Goal: Task Accomplishment & Management: Manage account settings

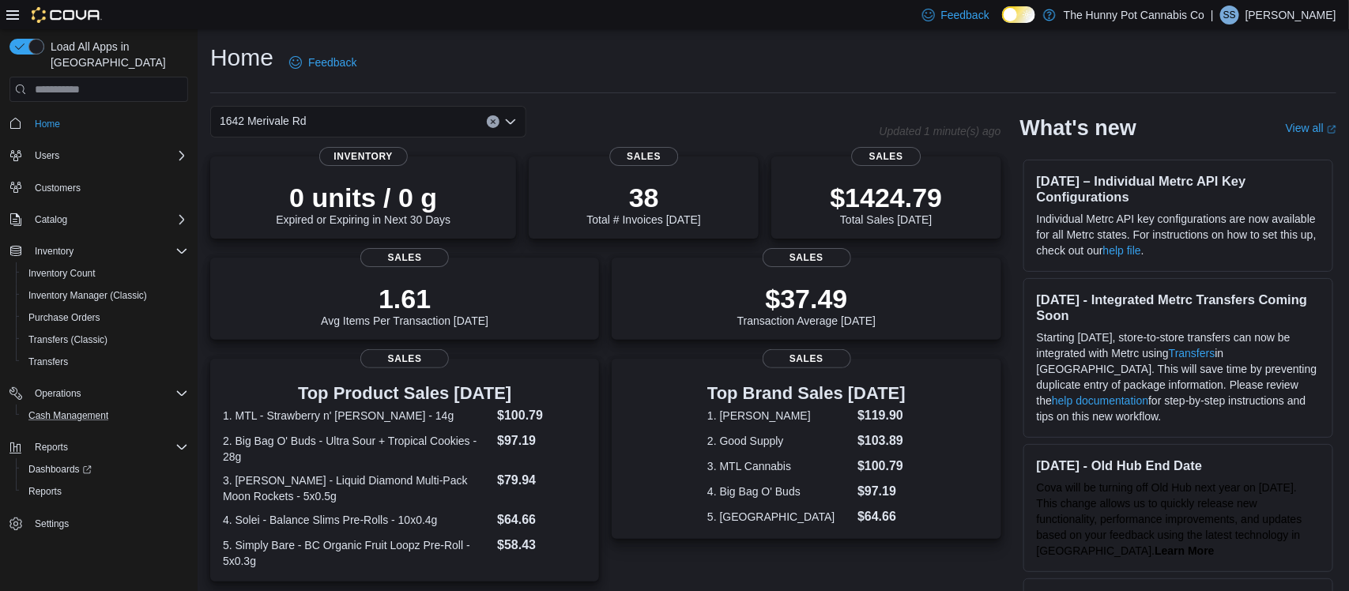
click at [66, 405] on button "Cash Management" at bounding box center [105, 416] width 179 height 22
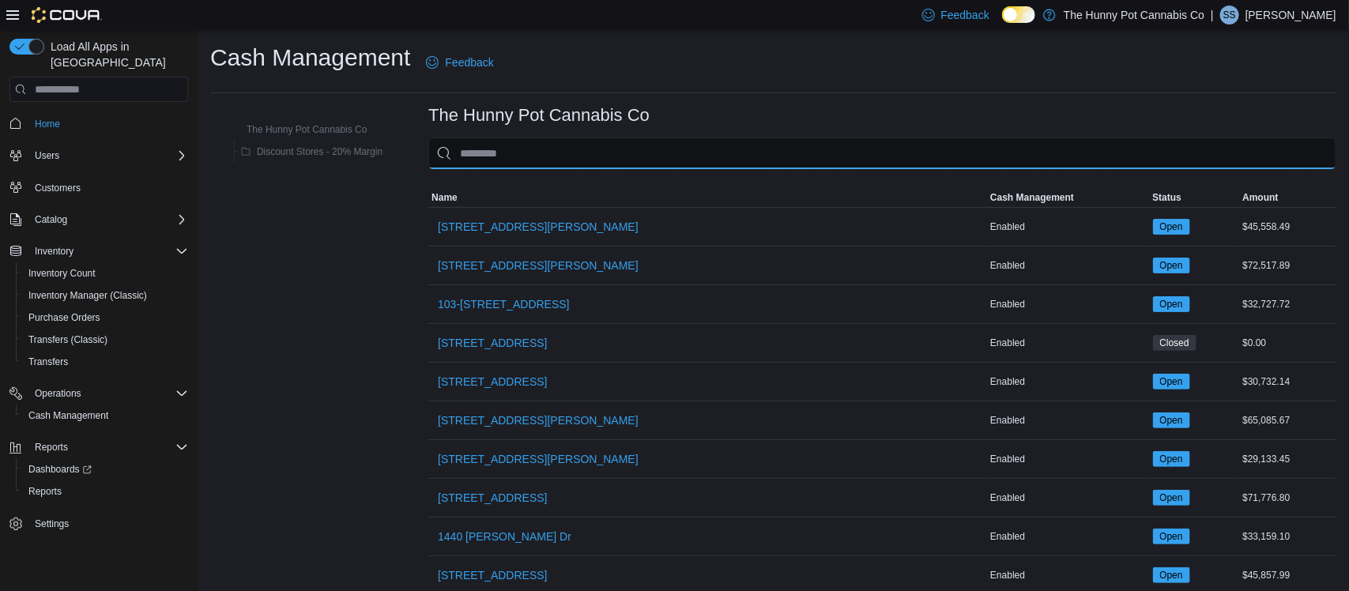
click at [496, 155] on input "This is a search bar. As you type, the results lower in the page will automatic…" at bounding box center [882, 153] width 908 height 32
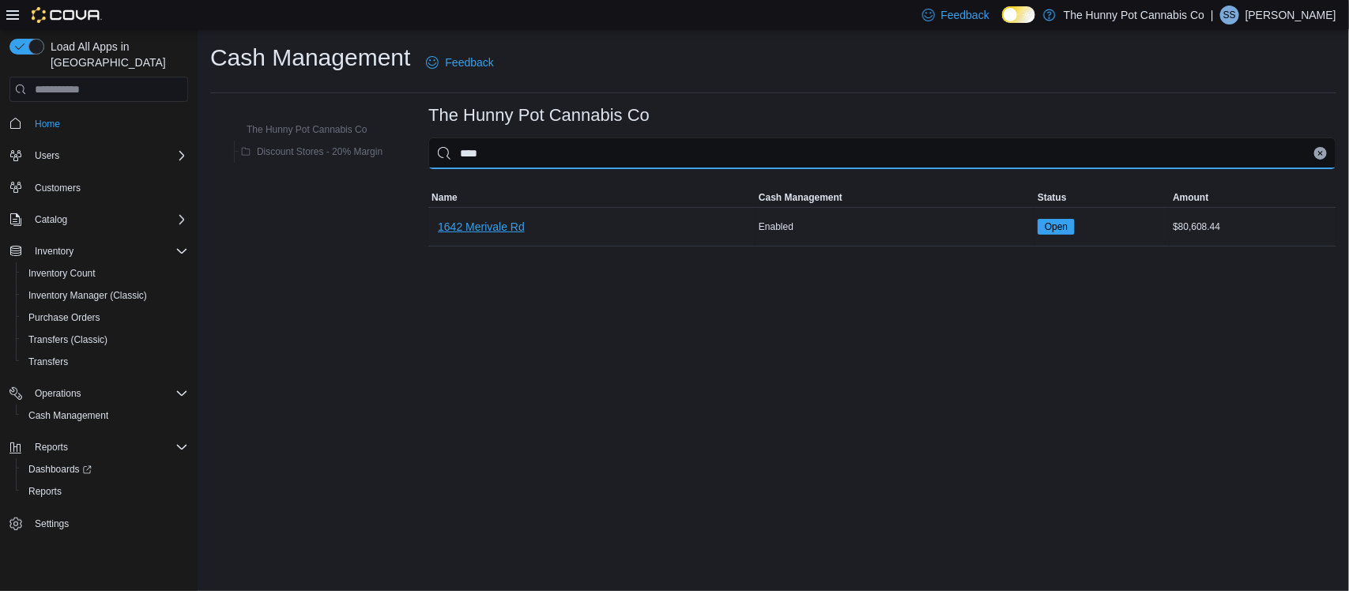
type input "****"
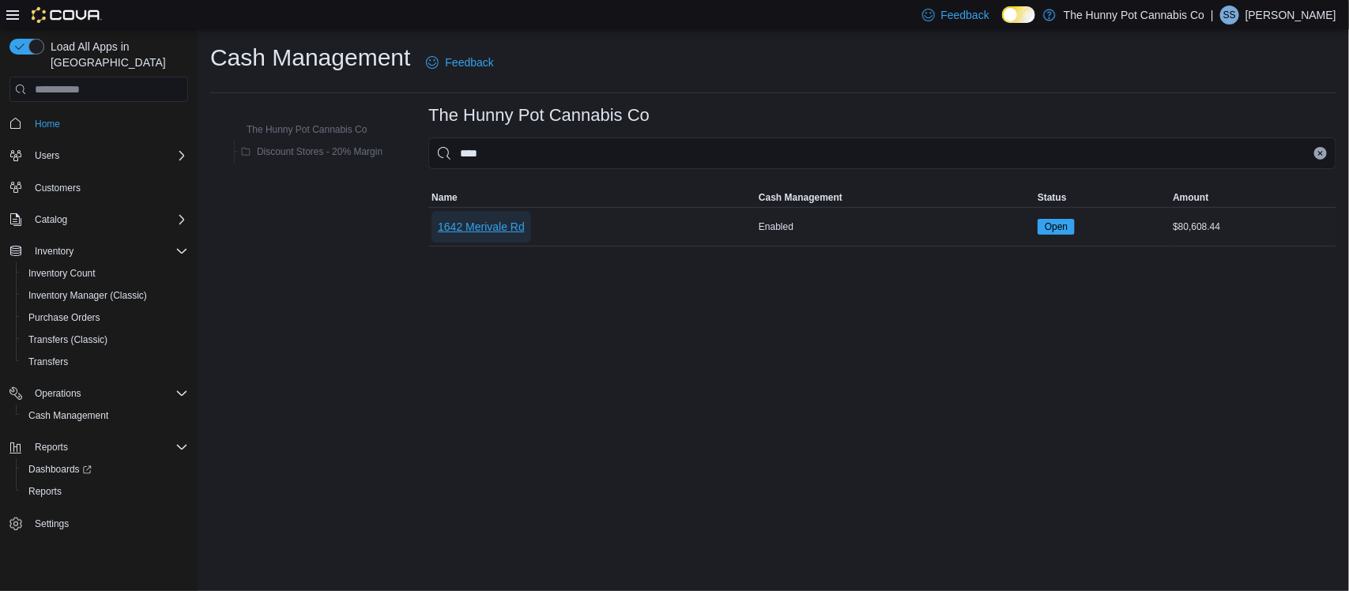
click at [482, 233] on span "1642 Merivale Rd" at bounding box center [481, 227] width 87 height 16
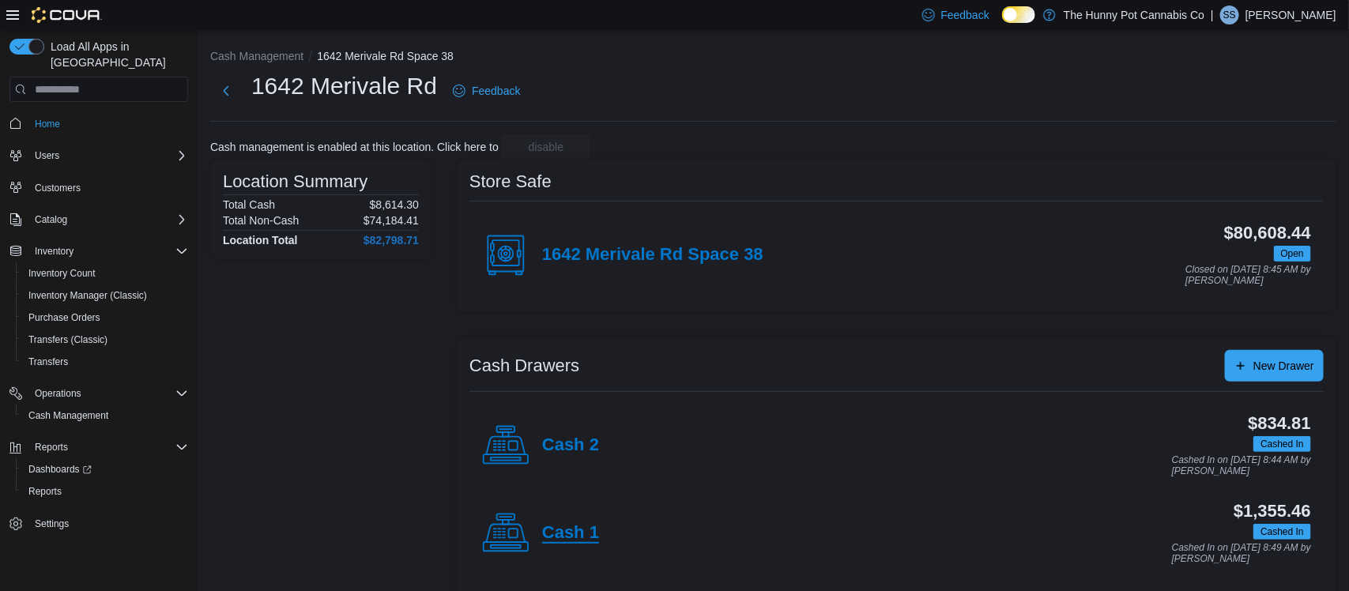
click at [552, 532] on h4 "Cash 1" at bounding box center [570, 533] width 57 height 21
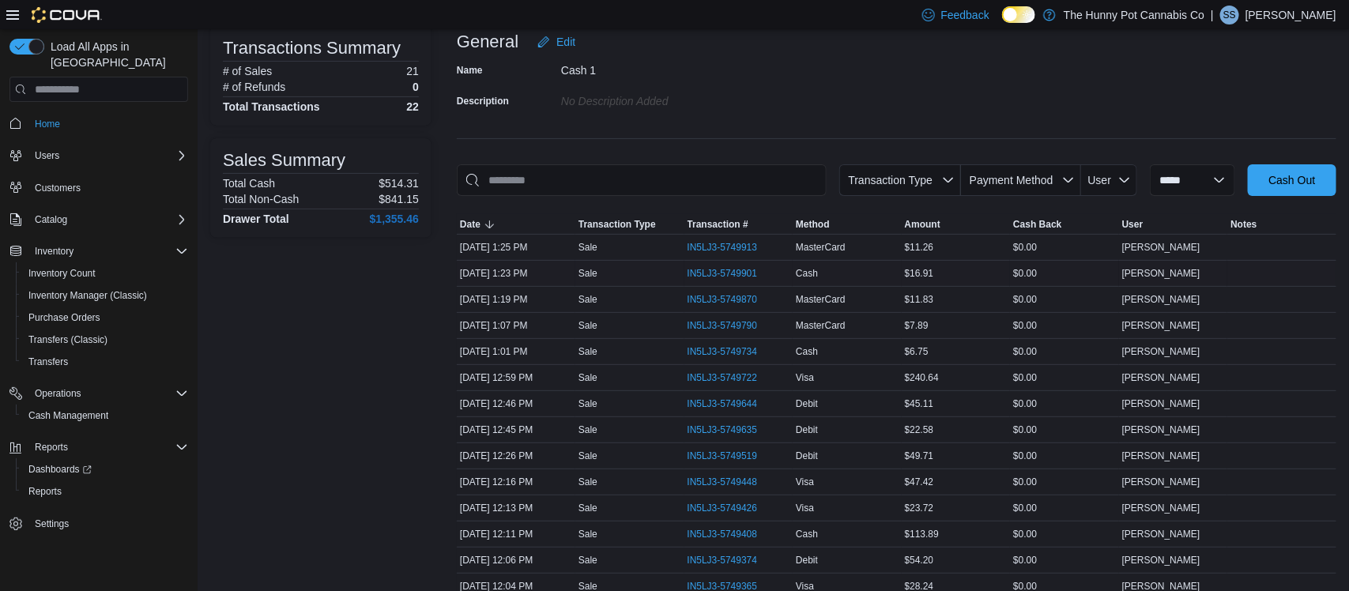
scroll to position [116, 0]
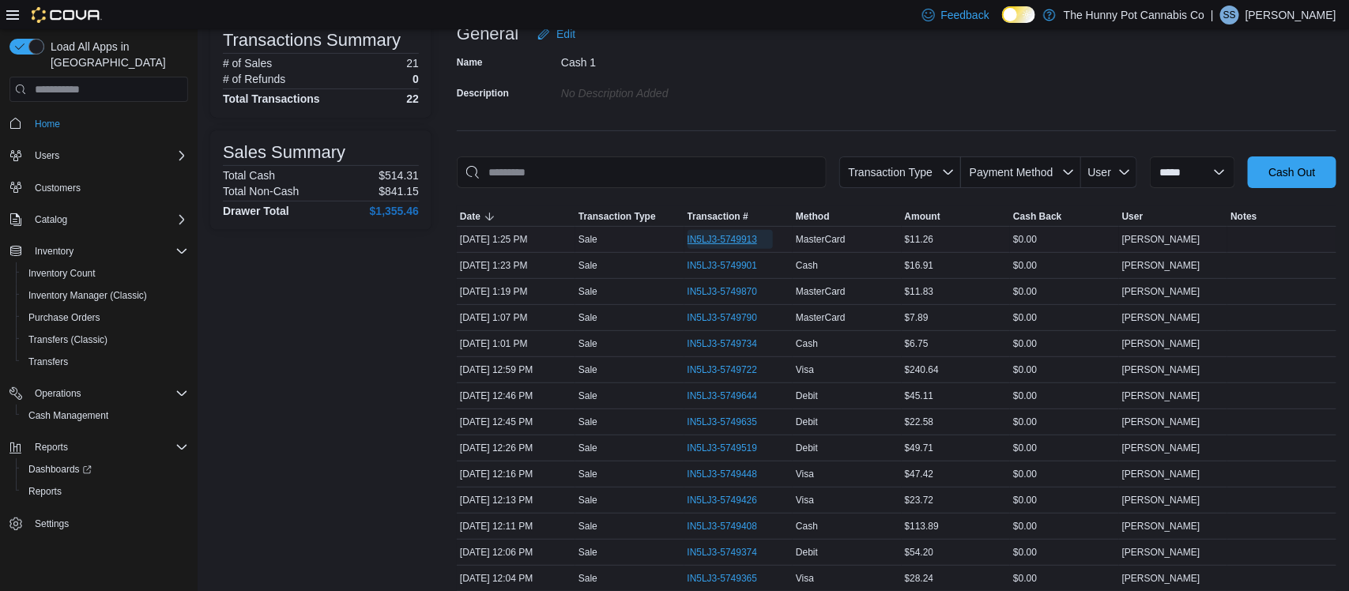
click at [727, 242] on span "IN5LJ3-5749913" at bounding box center [722, 239] width 70 height 13
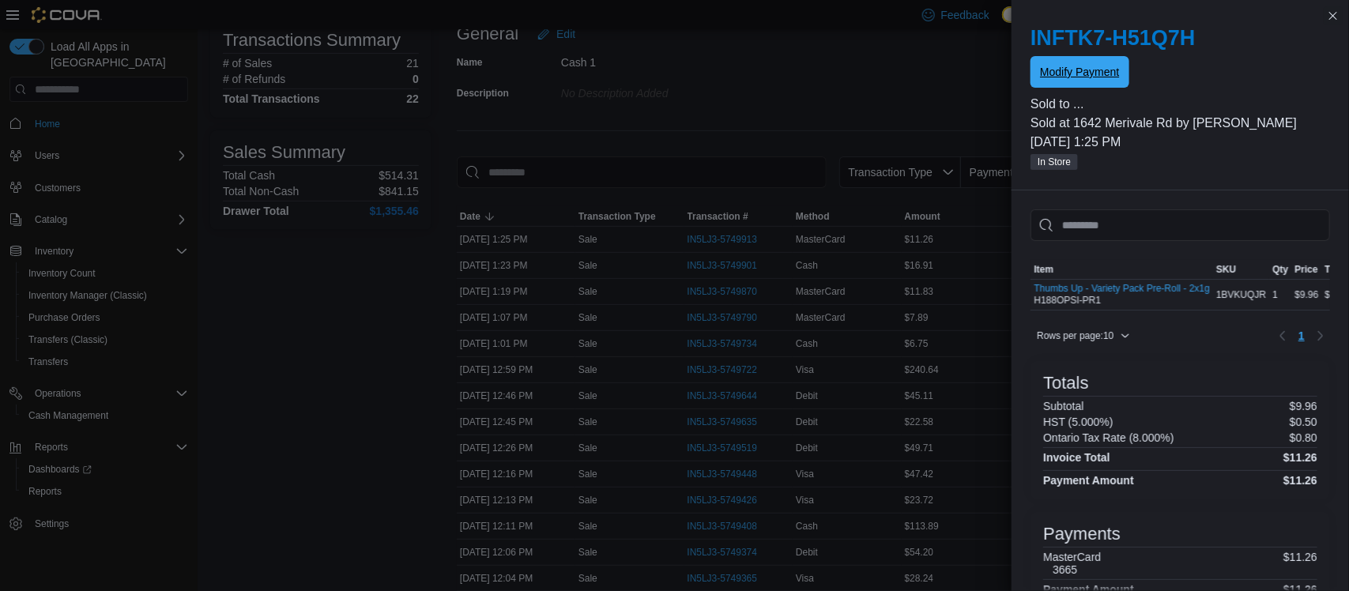
click at [1090, 80] on span "Modify Payment" at bounding box center [1079, 72] width 79 height 32
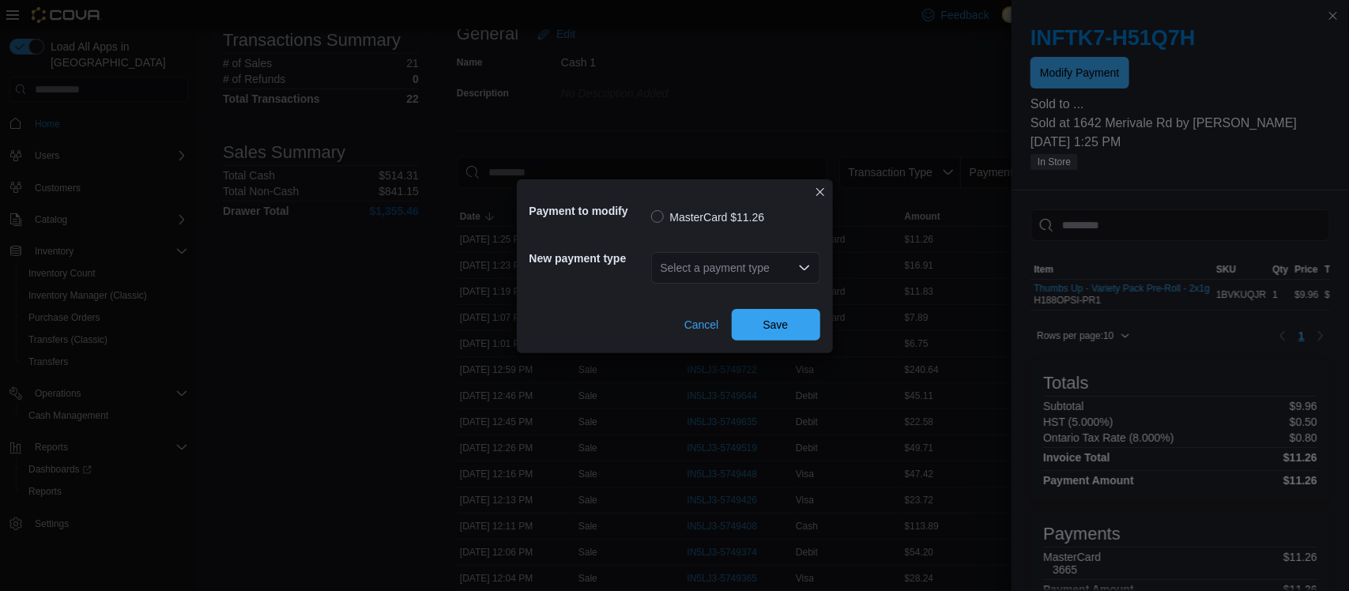
click at [715, 268] on div "Select a payment type" at bounding box center [735, 268] width 169 height 32
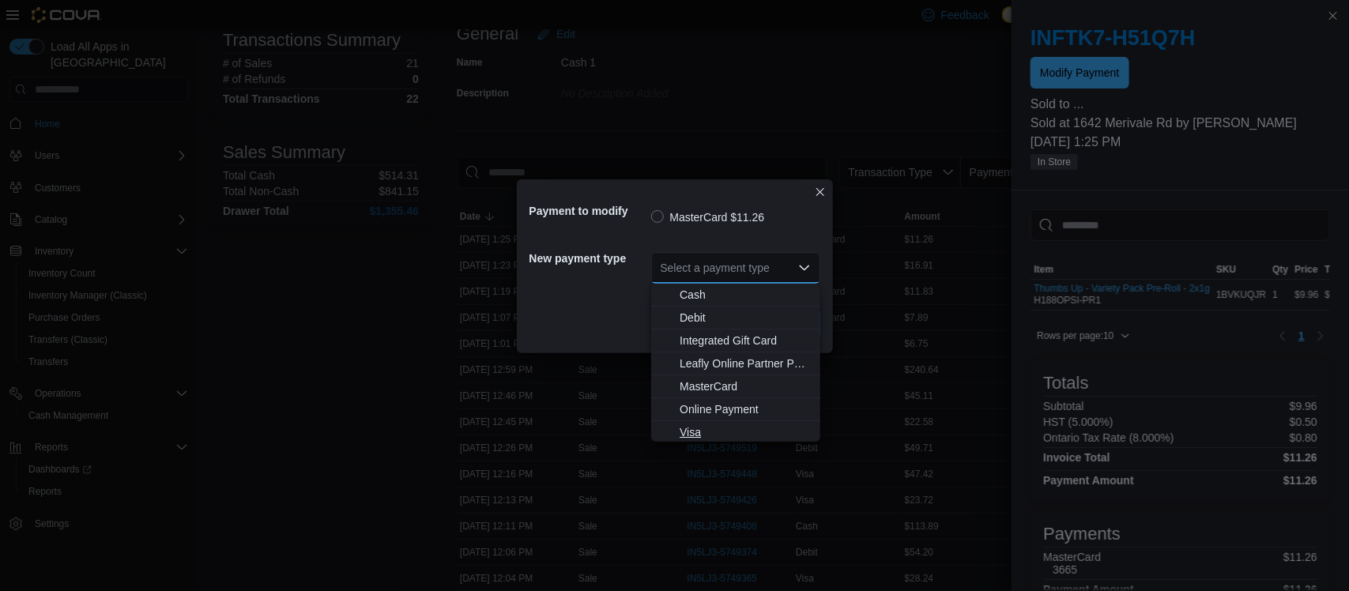
click at [689, 427] on span "Visa" at bounding box center [744, 432] width 131 height 16
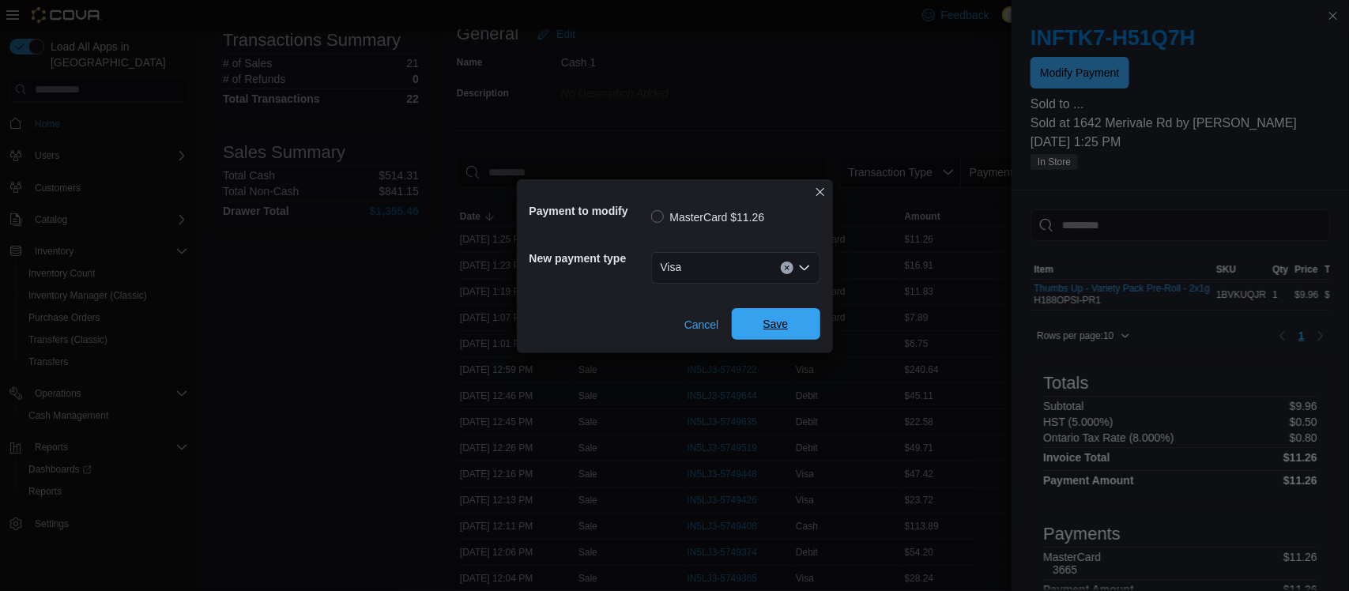
click at [745, 338] on span "Save" at bounding box center [776, 324] width 70 height 32
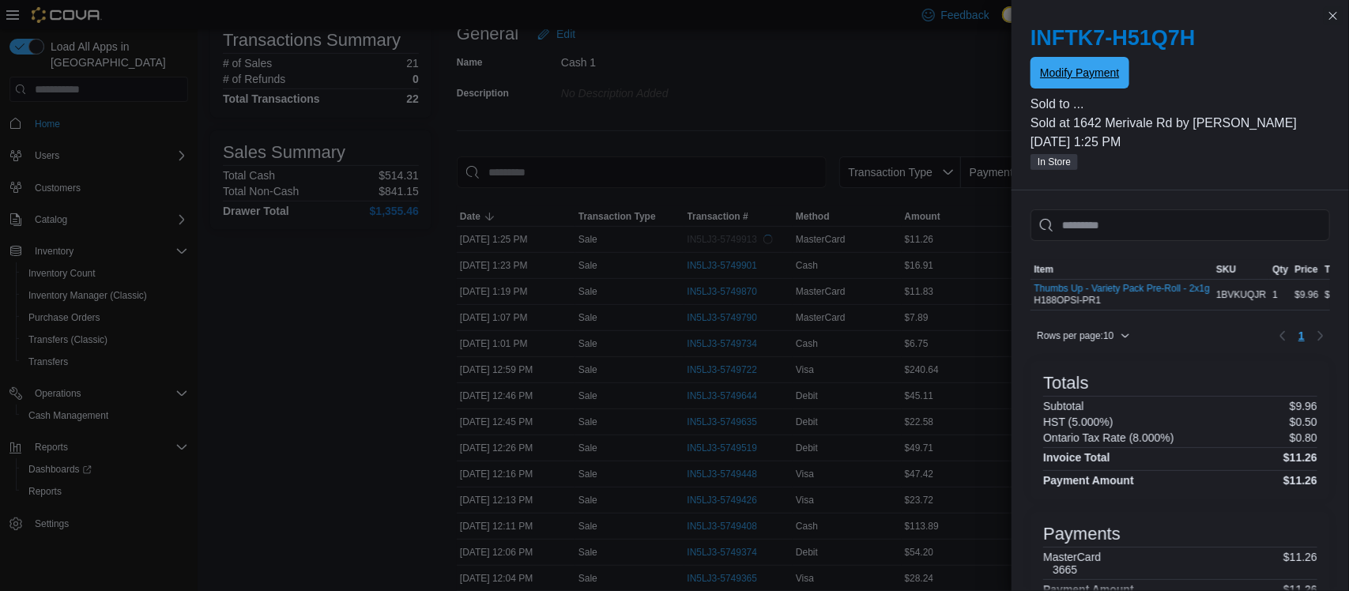
scroll to position [0, 0]
